Goal: Understand process/instructions: Learn about a topic

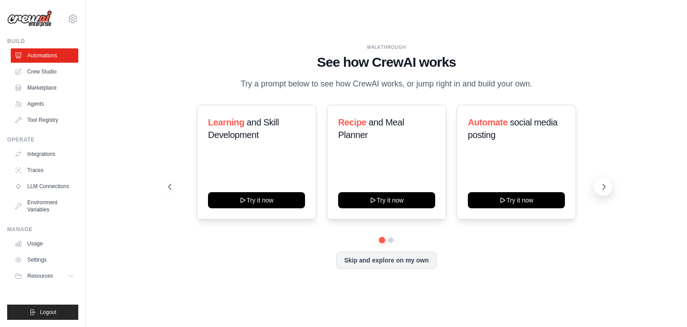
click at [600, 187] on icon at bounding box center [604, 186] width 9 height 9
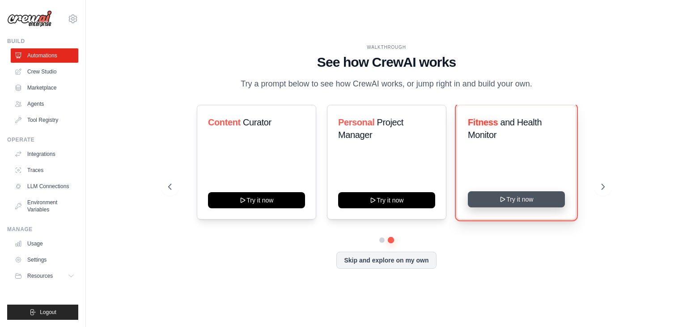
click at [545, 203] on button "Try it now" at bounding box center [516, 199] width 97 height 16
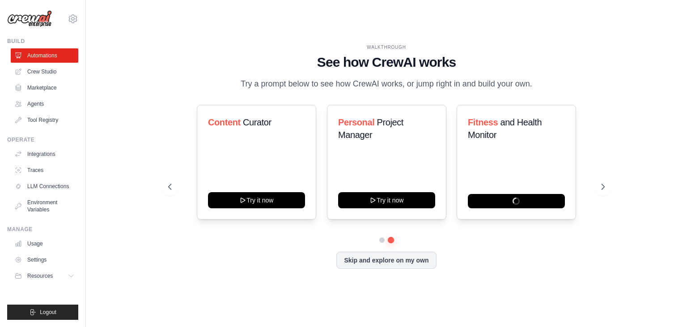
click at [38, 20] on img at bounding box center [29, 18] width 45 height 17
click at [22, 18] on img at bounding box center [29, 18] width 45 height 17
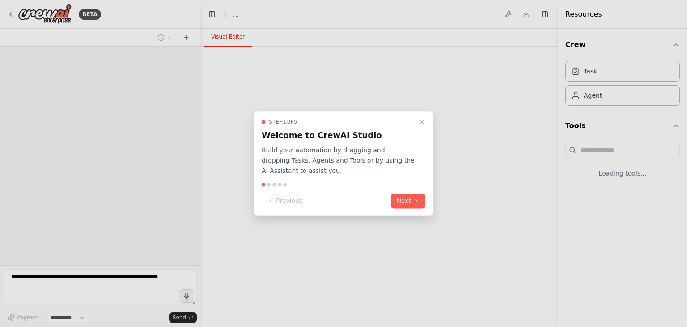
select select "****"
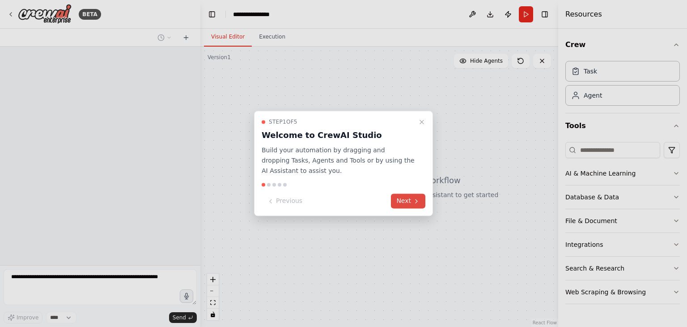
click at [413, 207] on button "Next" at bounding box center [408, 201] width 34 height 15
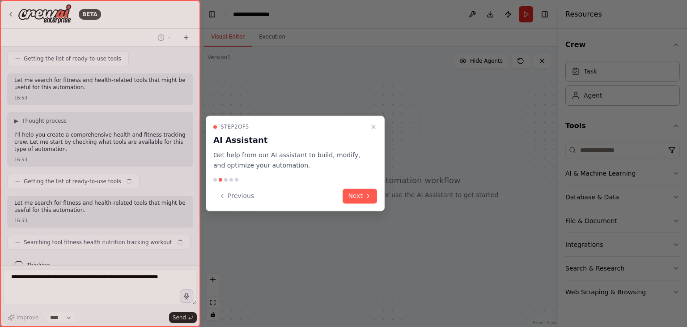
scroll to position [123, 0]
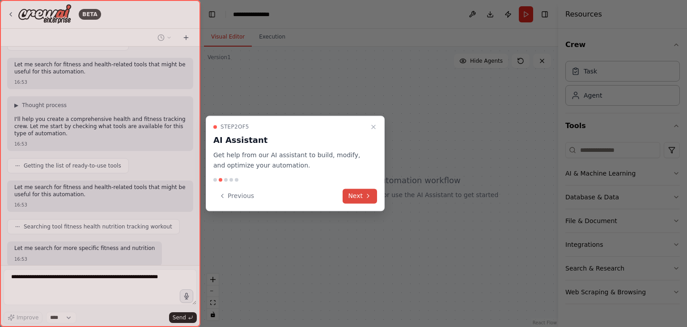
click at [359, 193] on button "Next" at bounding box center [360, 195] width 34 height 15
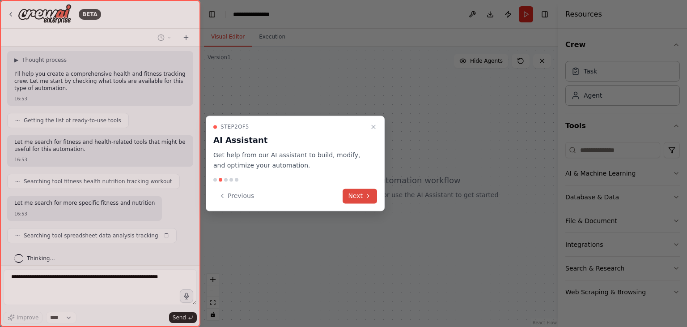
click at [359, 193] on div at bounding box center [343, 163] width 687 height 327
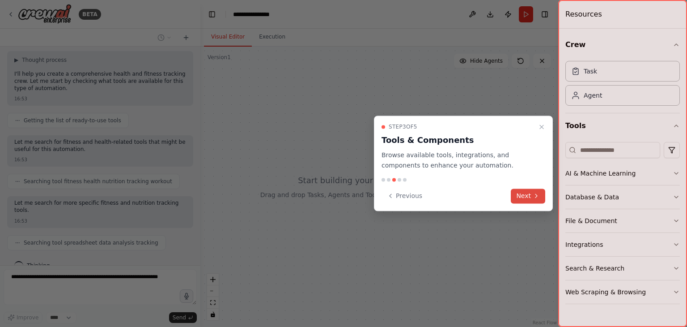
click at [523, 192] on button "Next" at bounding box center [528, 195] width 34 height 15
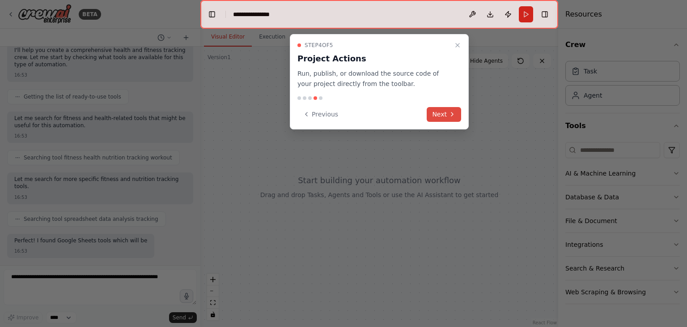
click at [449, 110] on button "Next" at bounding box center [444, 114] width 34 height 15
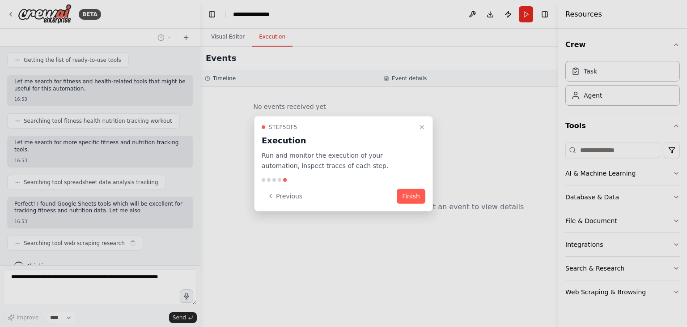
scroll to position [245, 0]
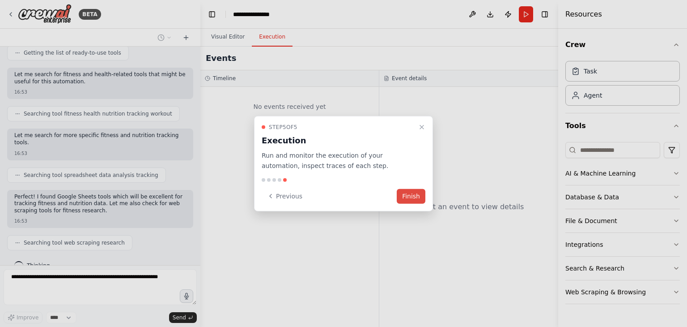
click at [417, 191] on button "Finish" at bounding box center [411, 195] width 29 height 15
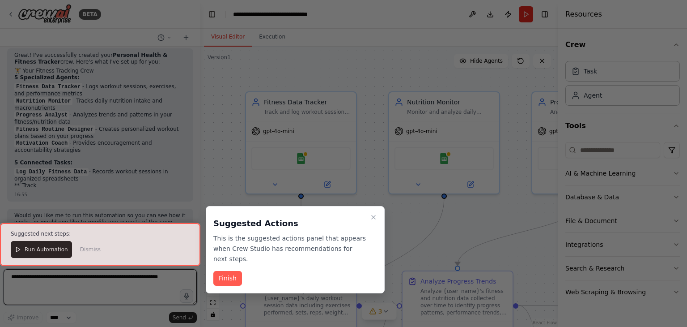
scroll to position [898, 0]
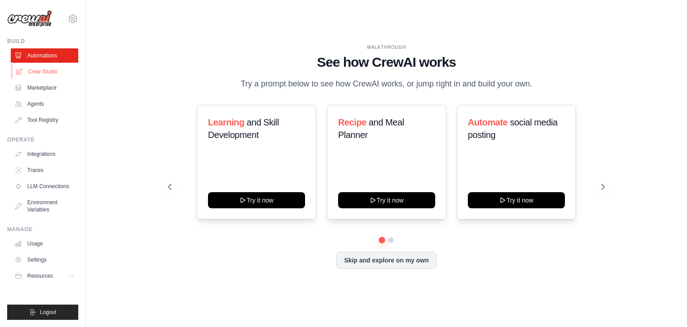
click at [50, 75] on link "Crew Studio" at bounding box center [46, 71] width 68 height 14
